Goal: Task Accomplishment & Management: Manage account settings

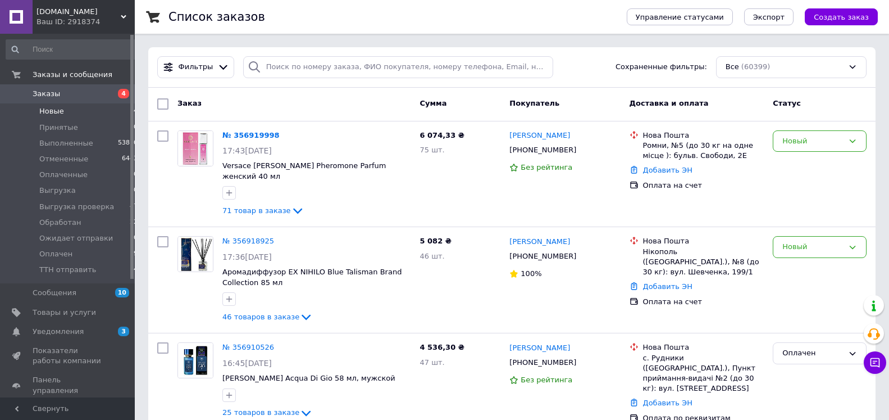
click at [58, 111] on span "Новые" at bounding box center [51, 111] width 25 height 10
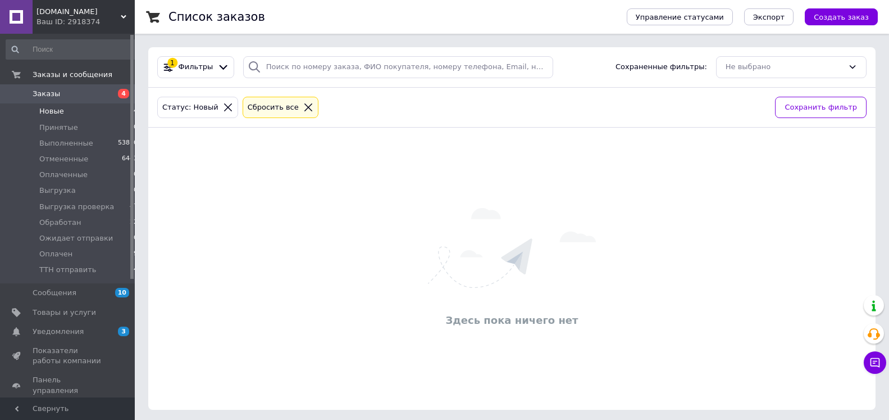
click at [223, 106] on icon at bounding box center [228, 107] width 10 height 10
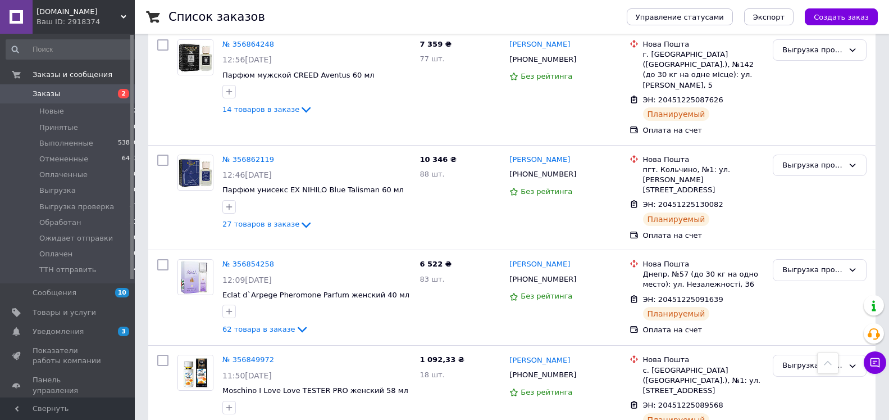
scroll to position [1768, 0]
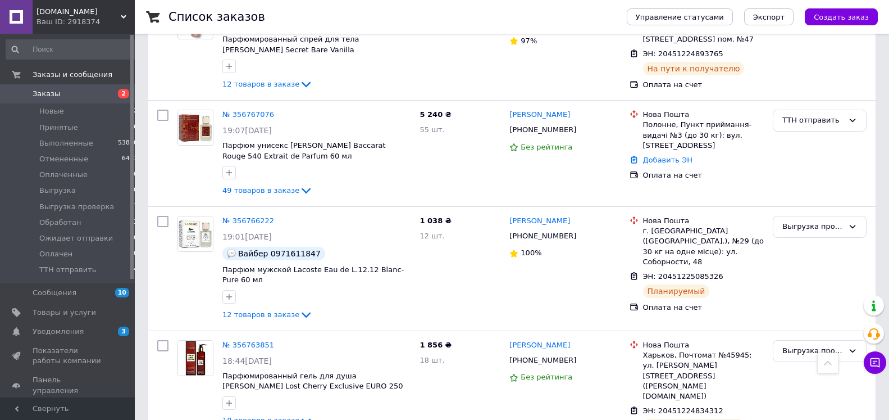
scroll to position [1893, 0]
